Goal: Navigation & Orientation: Find specific page/section

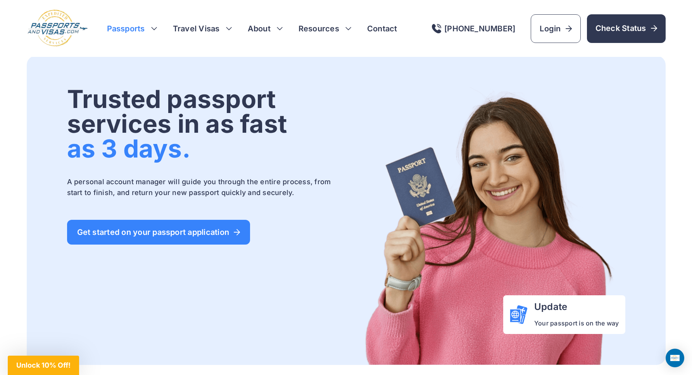
click at [133, 28] on h3 "Passports" at bounding box center [132, 28] width 50 height 11
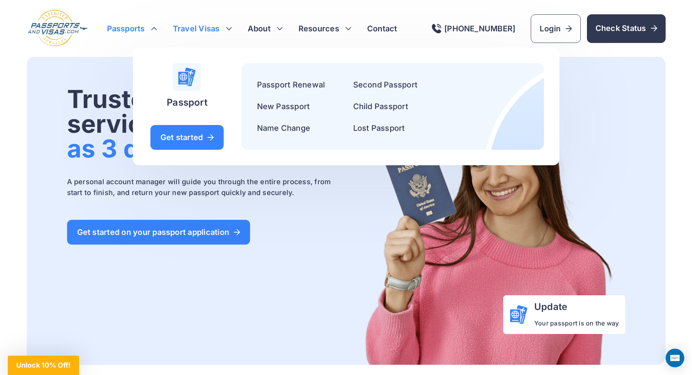
click at [210, 28] on h3 "Travel Visas" at bounding box center [202, 28] width 59 height 11
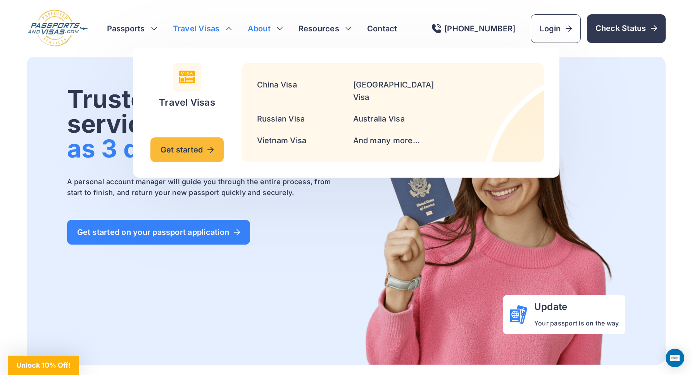
click at [272, 26] on h3 "About" at bounding box center [265, 28] width 35 height 11
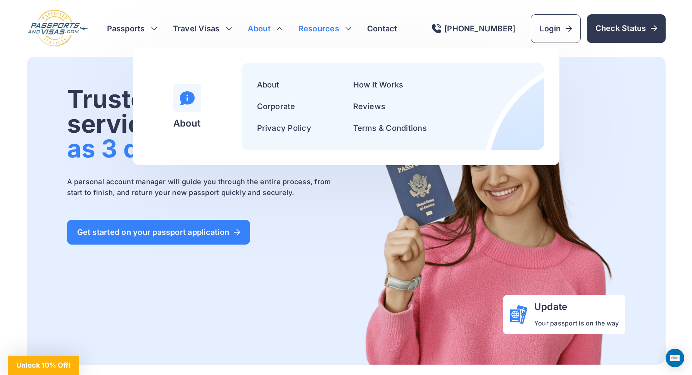
click at [313, 27] on h3 "Resources" at bounding box center [324, 28] width 53 height 11
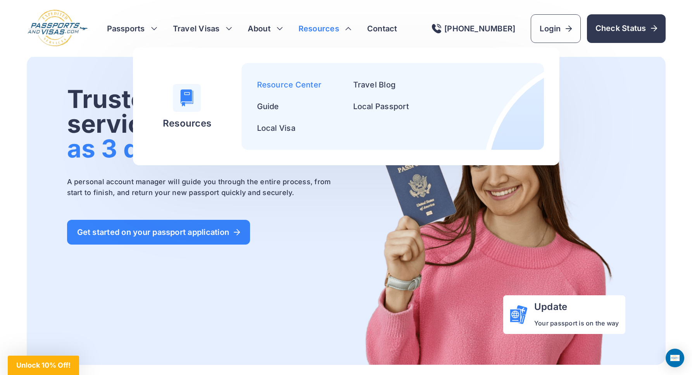
click at [294, 85] on link "Resource Center" at bounding box center [289, 84] width 65 height 9
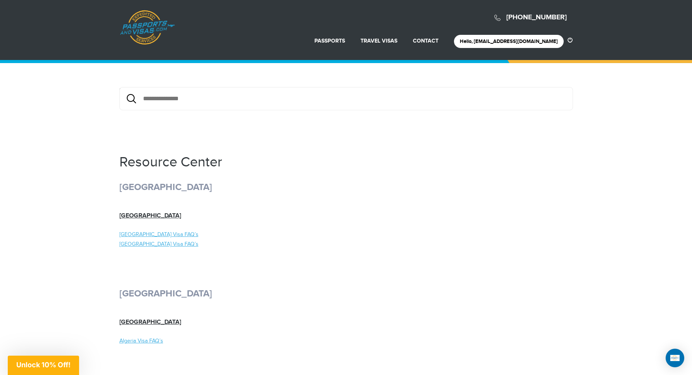
click at [154, 29] on link "Passports & Visas.com" at bounding box center [147, 27] width 55 height 35
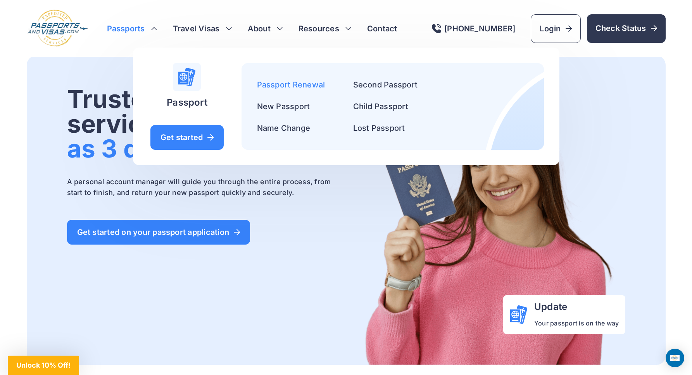
click at [288, 88] on link "Passport Renewal" at bounding box center [291, 84] width 68 height 9
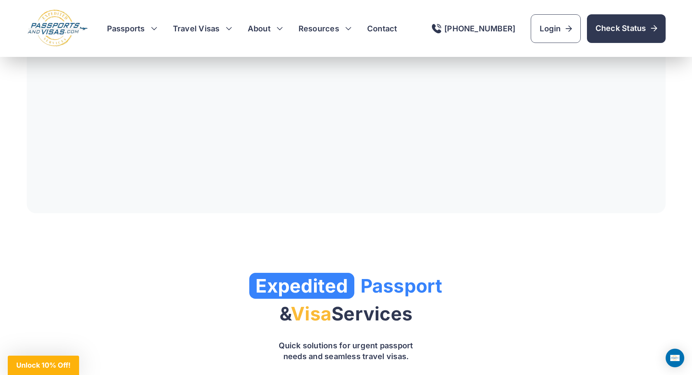
scroll to position [1138, 0]
